Goal: Task Accomplishment & Management: Use online tool/utility

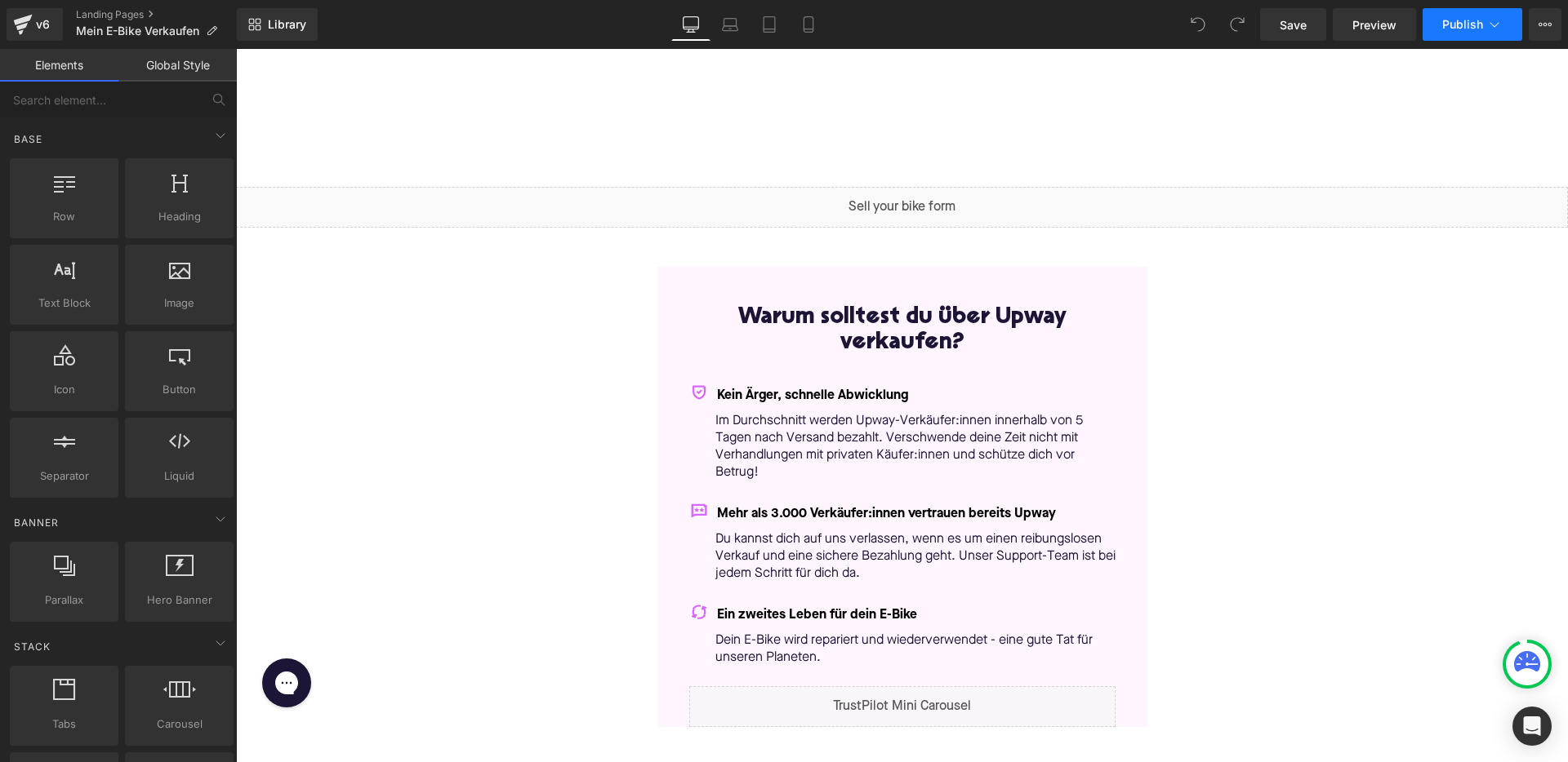
click at [1472, 14] on button "Publish" at bounding box center [1472, 25] width 100 height 33
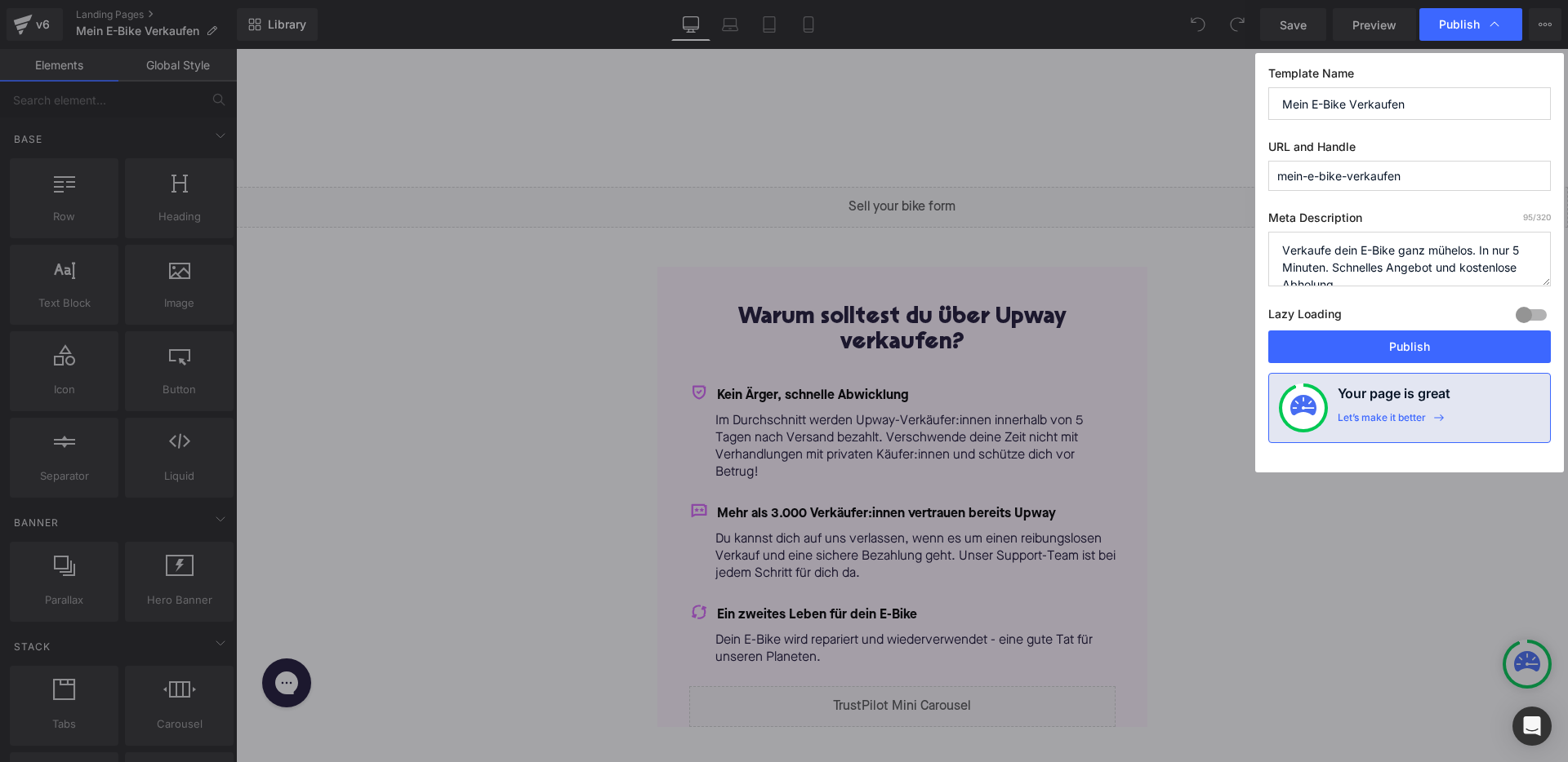
drag, startPoint x: 1347, startPoint y: 179, endPoint x: 986, endPoint y: 163, distance: 361.4
click at [986, 163] on div "Publish Template Name Mein E-Bike Verkaufen URL and Handle mein-e-bike-verkaufe…" at bounding box center [784, 381] width 1568 height 762
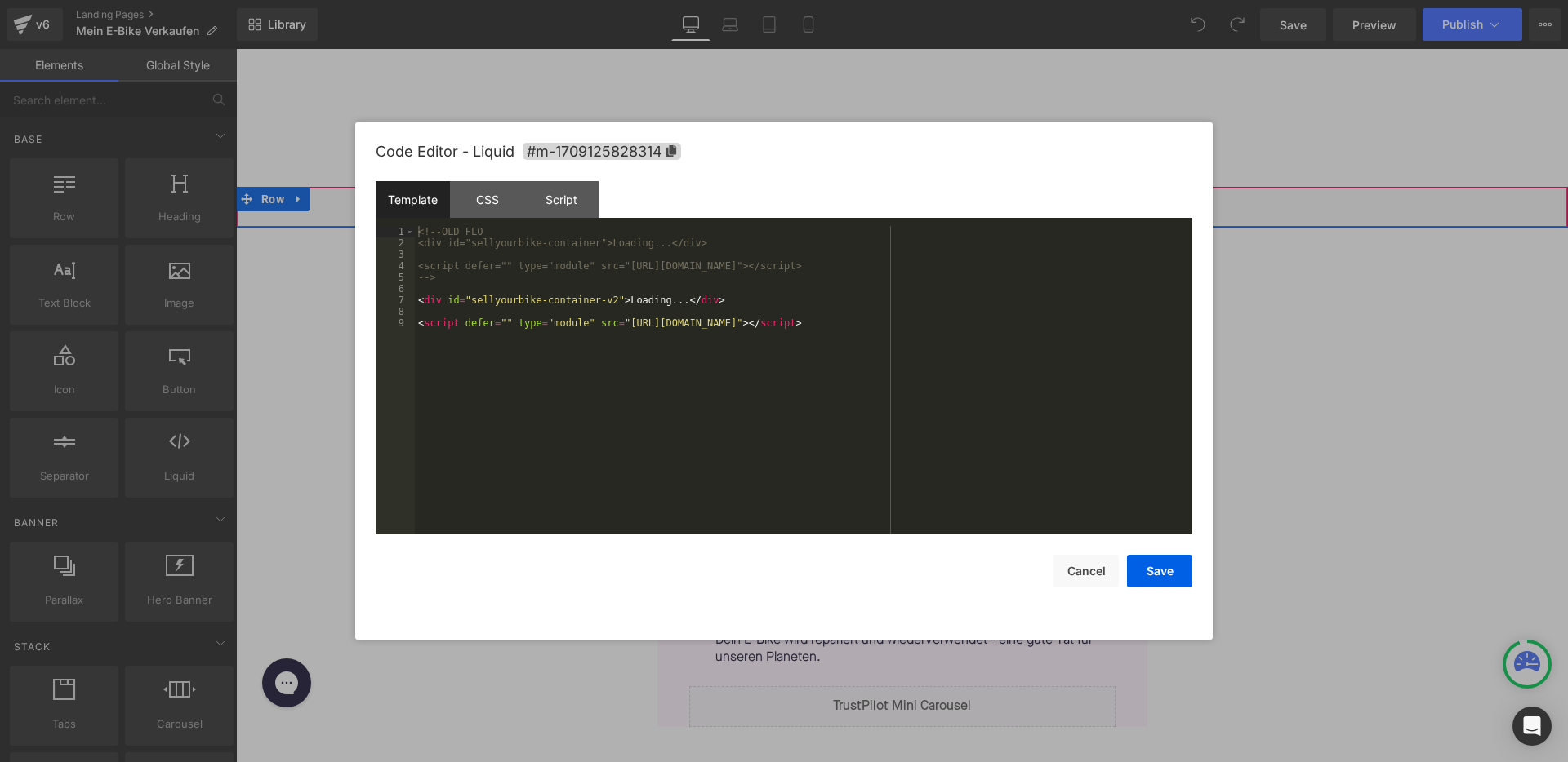
click at [915, 195] on div "Liquid" at bounding box center [902, 207] width 1332 height 41
click at [614, 301] on div "<!-- OLD FLO <div id="sellyourbike-container">Loading...</div> <script defer=""…" at bounding box center [803, 392] width 777 height 332
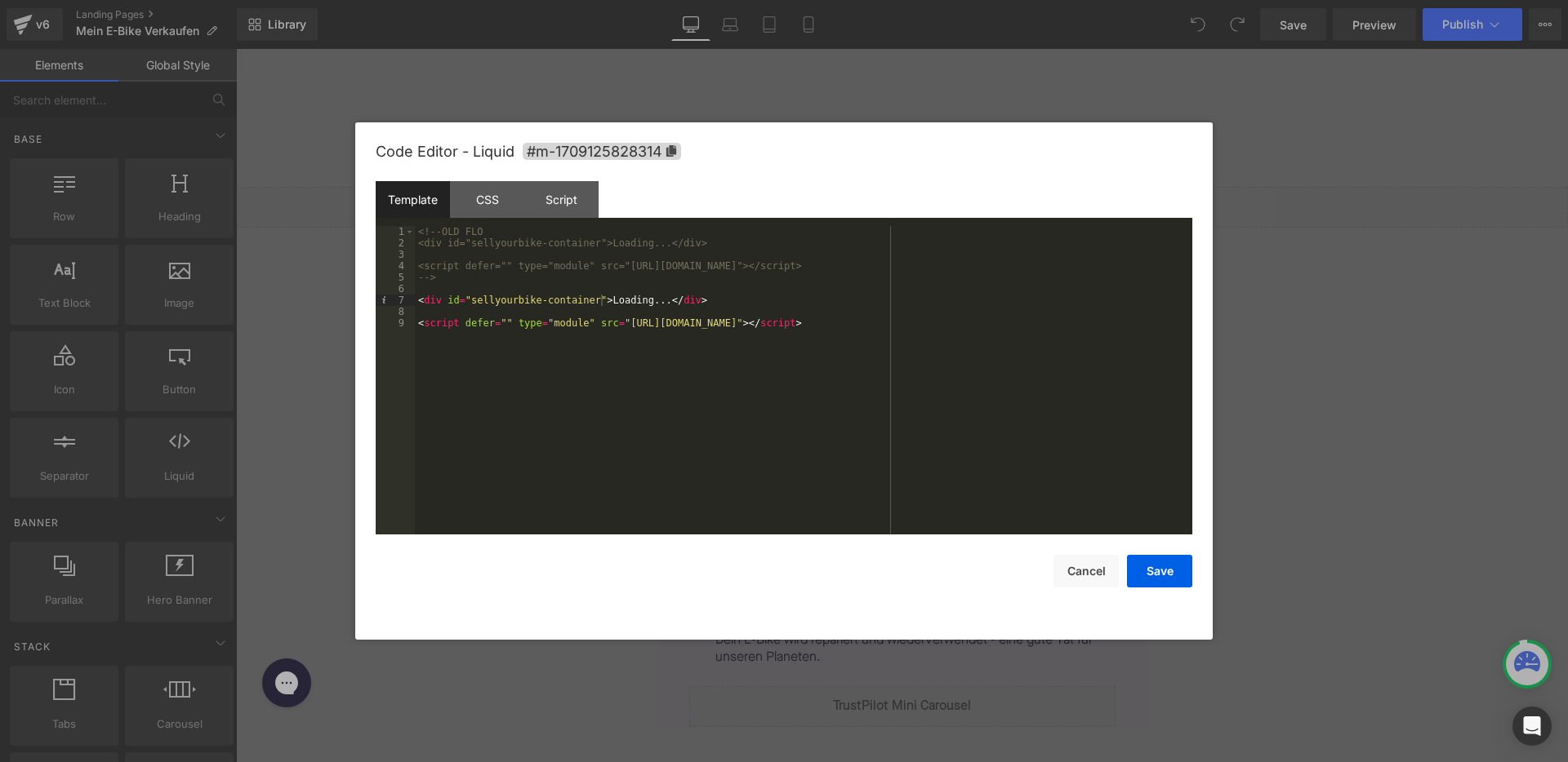
click at [1015, 322] on div "<!-- OLD FLO <div id="sellyourbike-container">Loading...</div> <script defer=""…" at bounding box center [803, 392] width 777 height 332
click at [1182, 580] on button "Save" at bounding box center [1159, 572] width 65 height 33
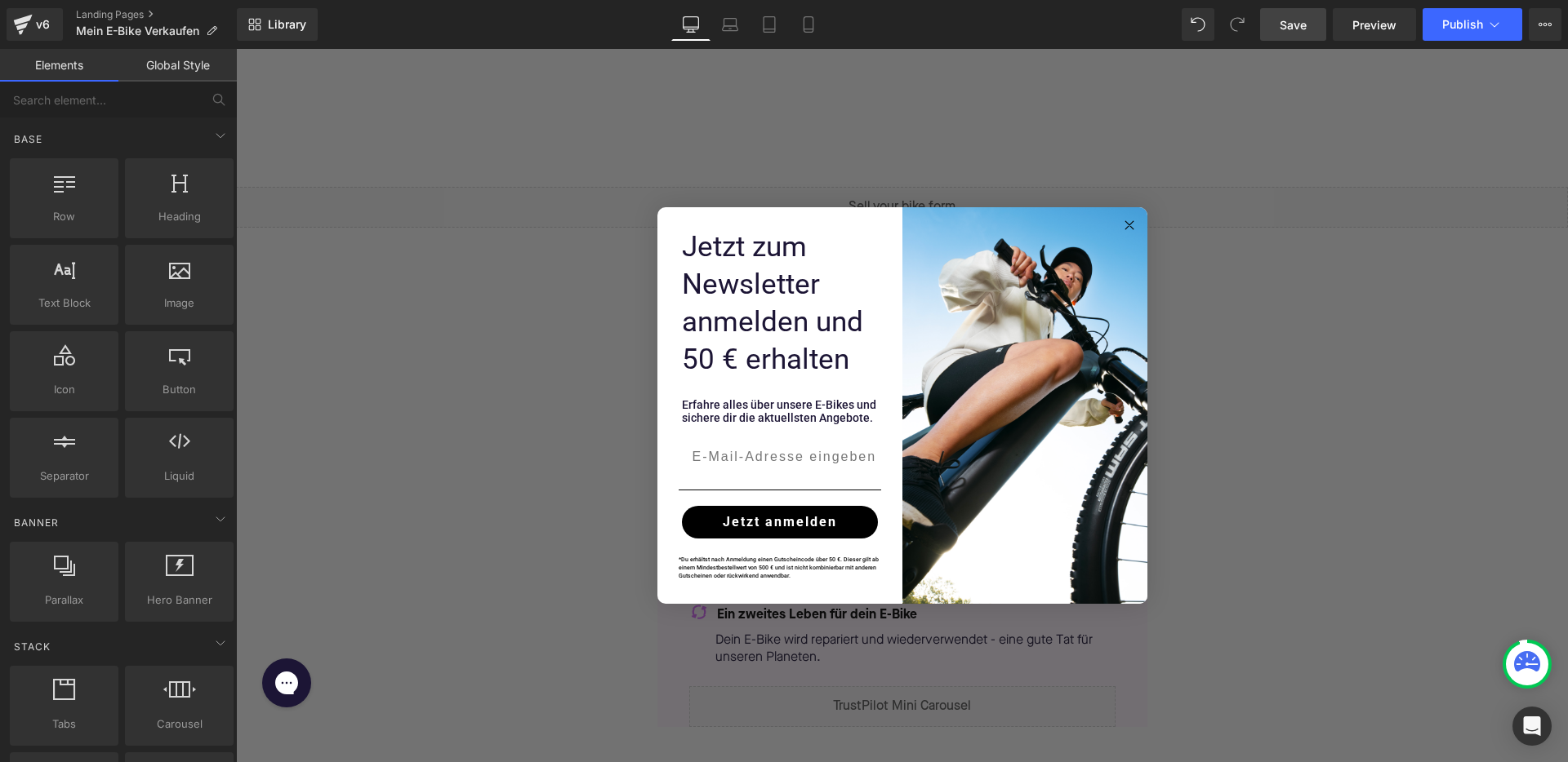
click at [1307, 29] on span "Save" at bounding box center [1293, 25] width 27 height 17
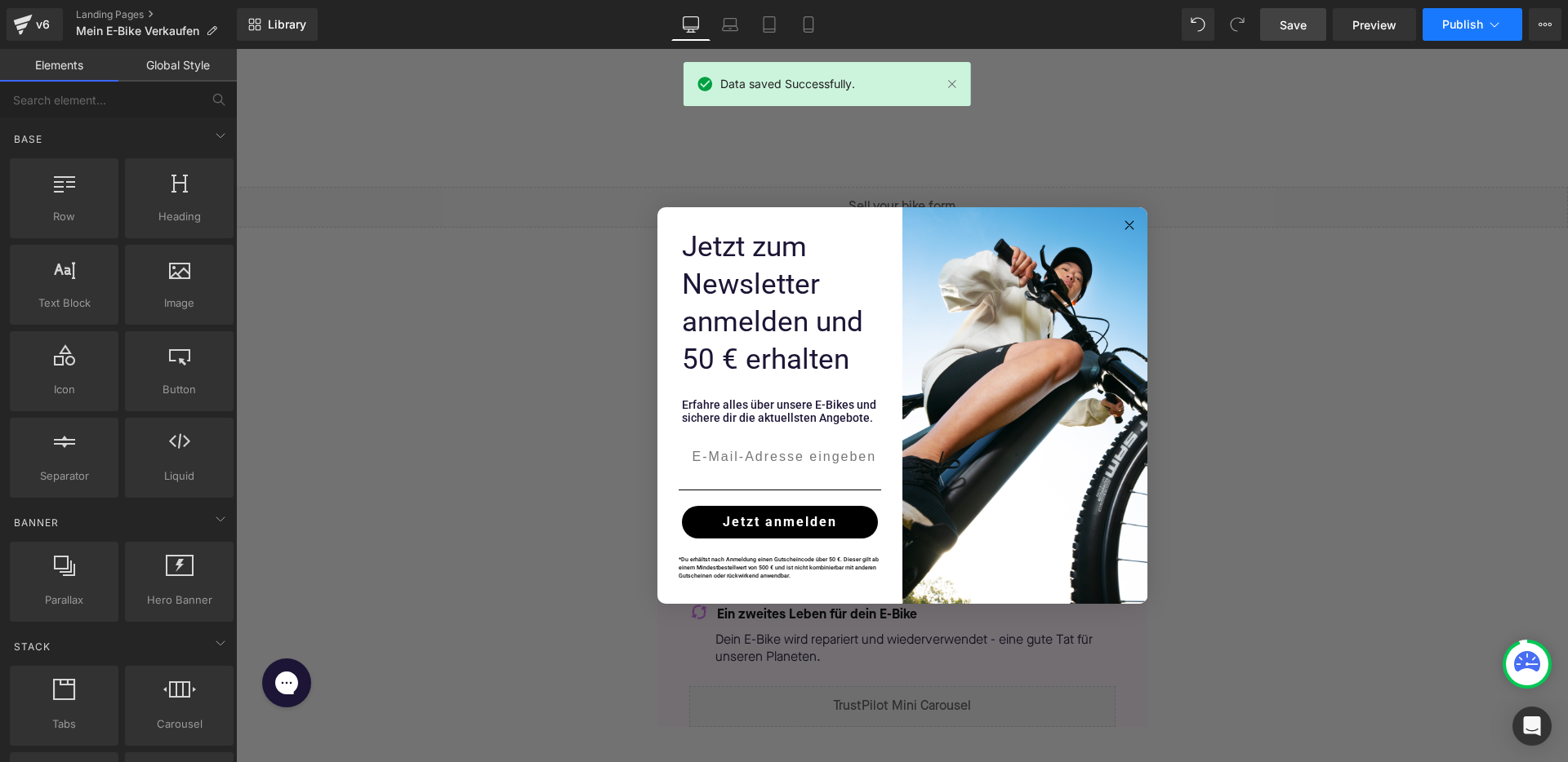
click at [1459, 29] on span "Publish" at bounding box center [1463, 25] width 41 height 13
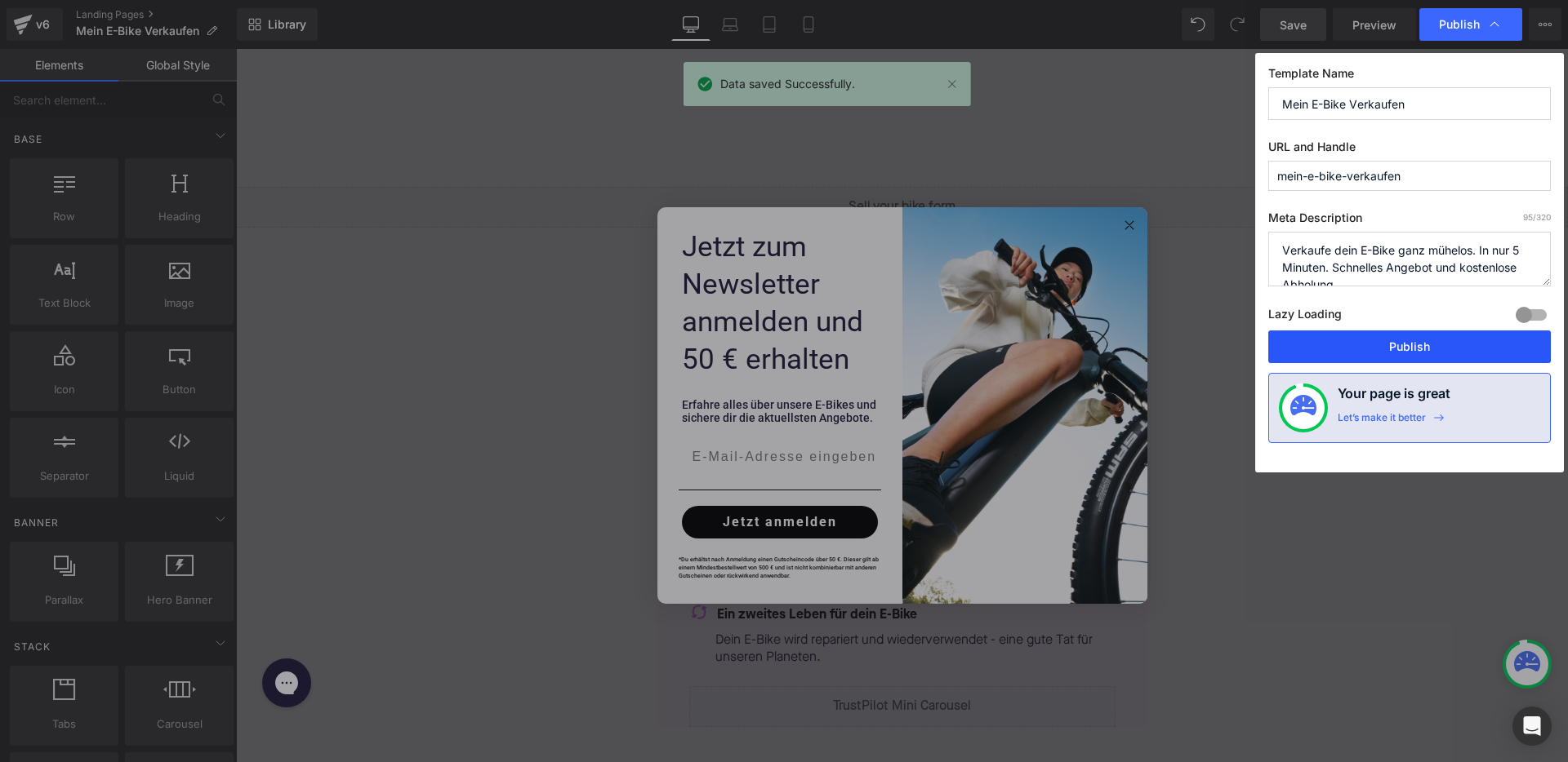
click at [1374, 355] on button "Publish" at bounding box center [1409, 347] width 283 height 33
